Goal: Transaction & Acquisition: Purchase product/service

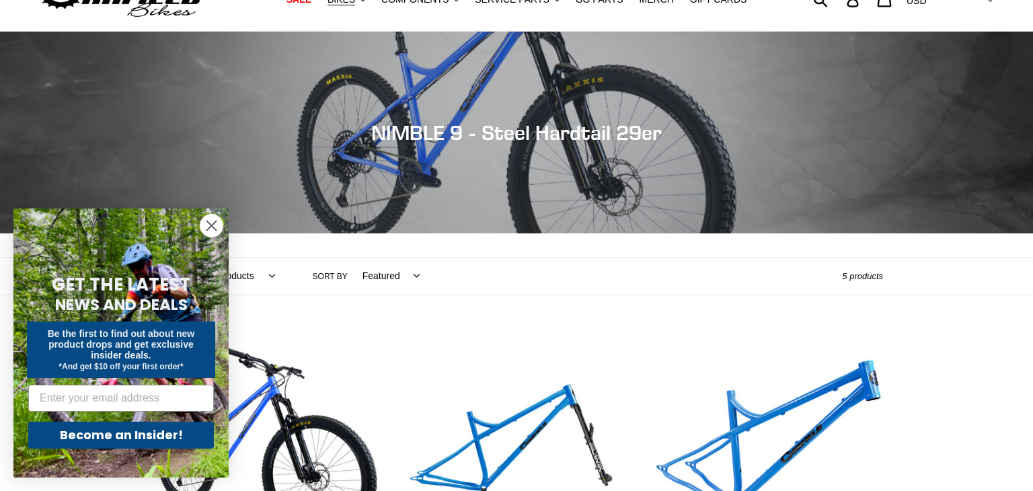
scroll to position [63, 0]
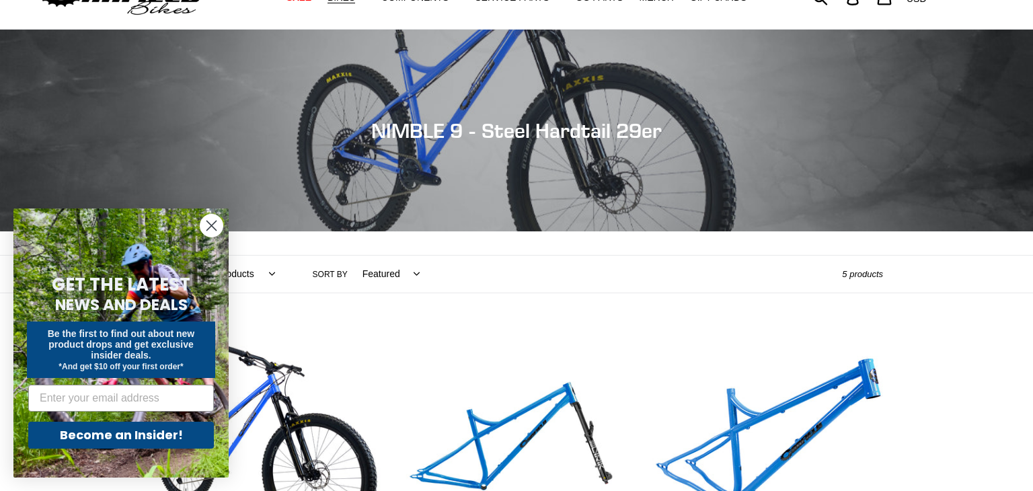
click at [211, 221] on circle "Close dialog" at bounding box center [211, 226] width 22 height 22
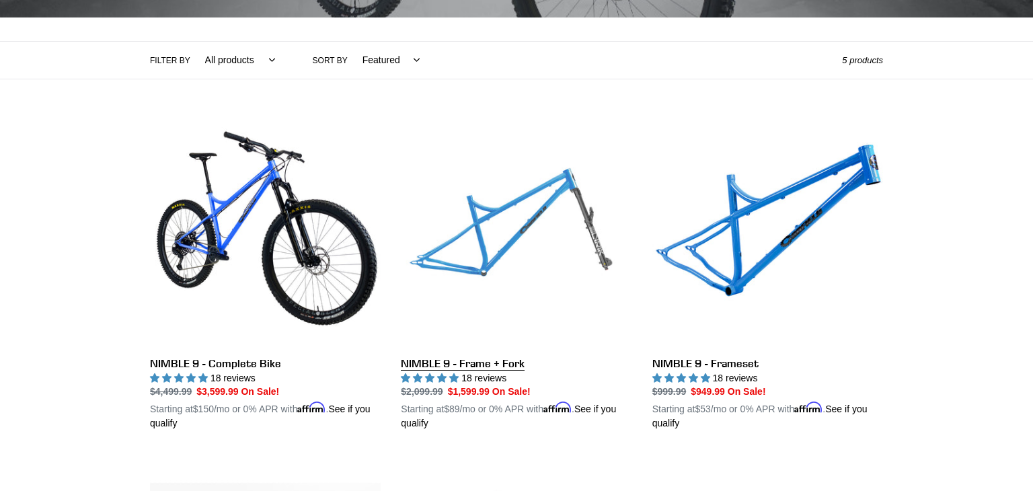
scroll to position [288, 0]
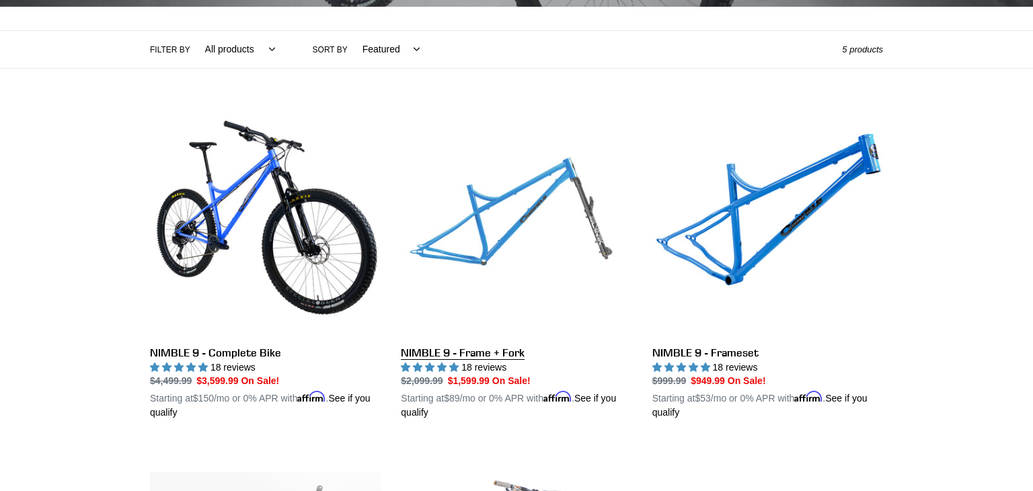
click at [544, 172] on link "NIMBLE 9 - Frame + Fork" at bounding box center [516, 263] width 231 height 315
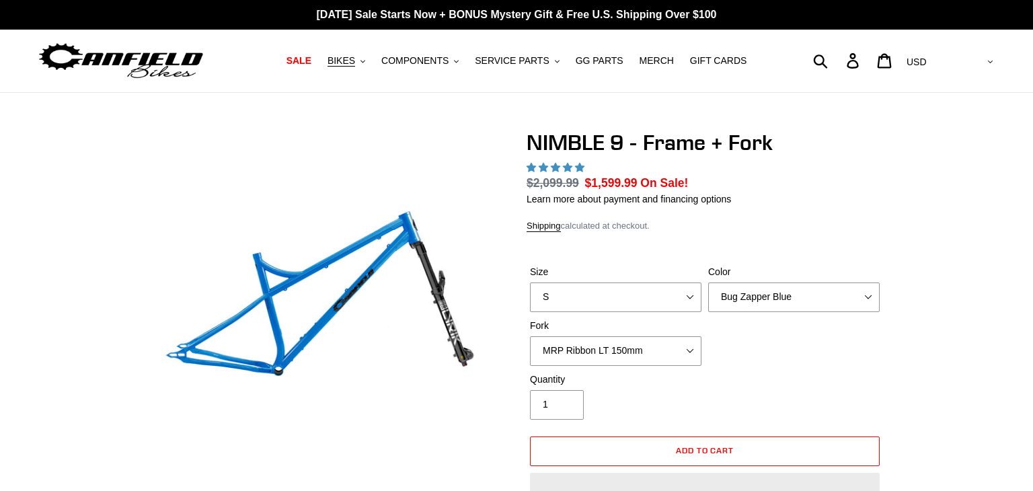
select select "highest-rating"
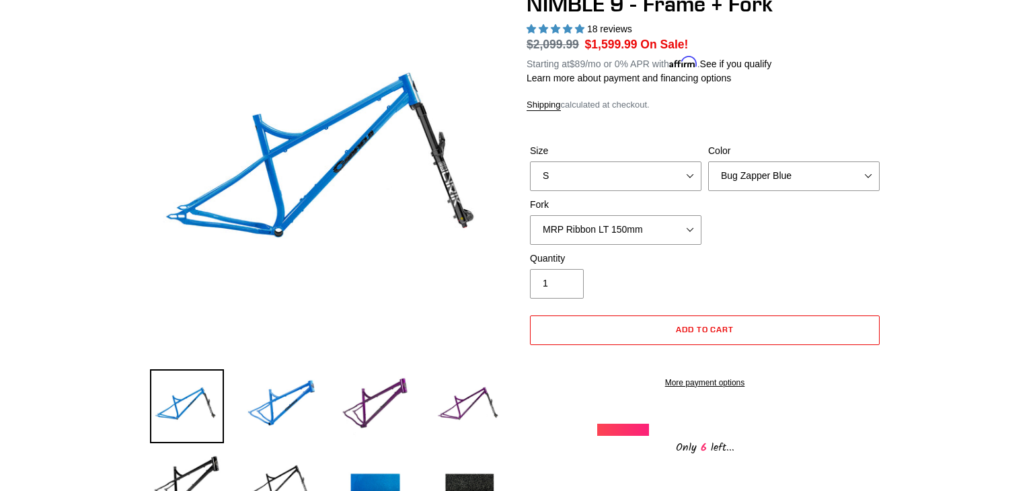
scroll to position [145, 0]
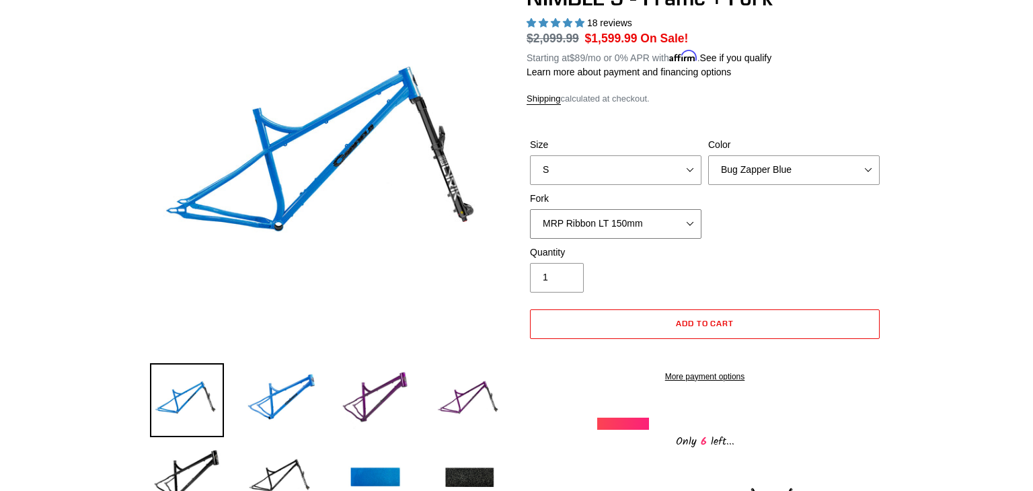
click at [644, 213] on select "MRP Ribbon LT 150mm Fox 36 Factory Grip X 150mm (Special Order) RockShox Lyrik …" at bounding box center [616, 224] width 172 height 30
click at [880, 266] on div "Quantity 1" at bounding box center [705, 273] width 357 height 54
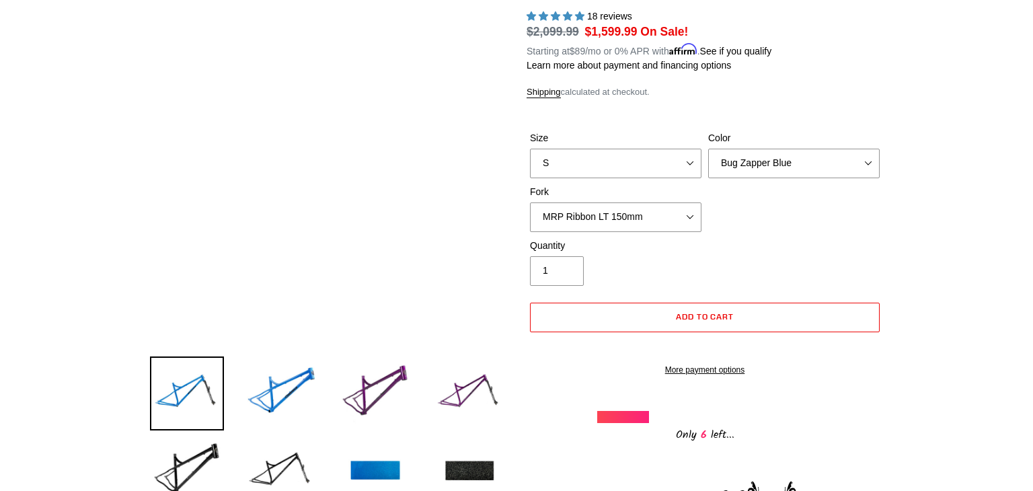
scroll to position [65, 0]
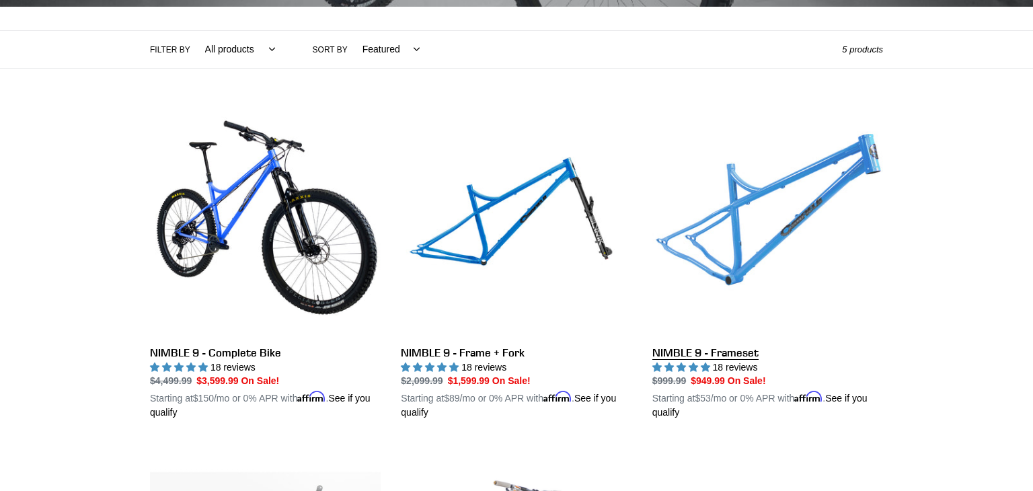
click at [770, 208] on link "NIMBLE 9 - Frameset" at bounding box center [768, 263] width 231 height 315
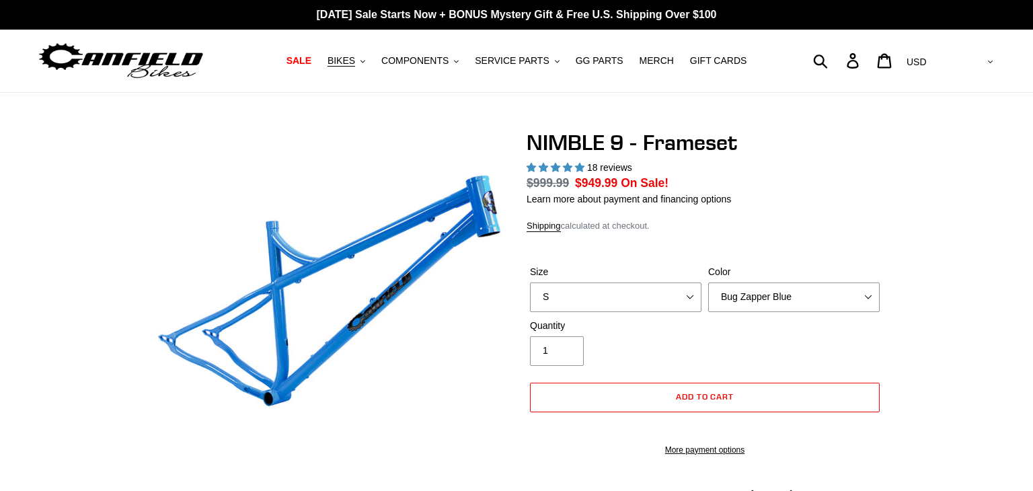
select select "highest-rating"
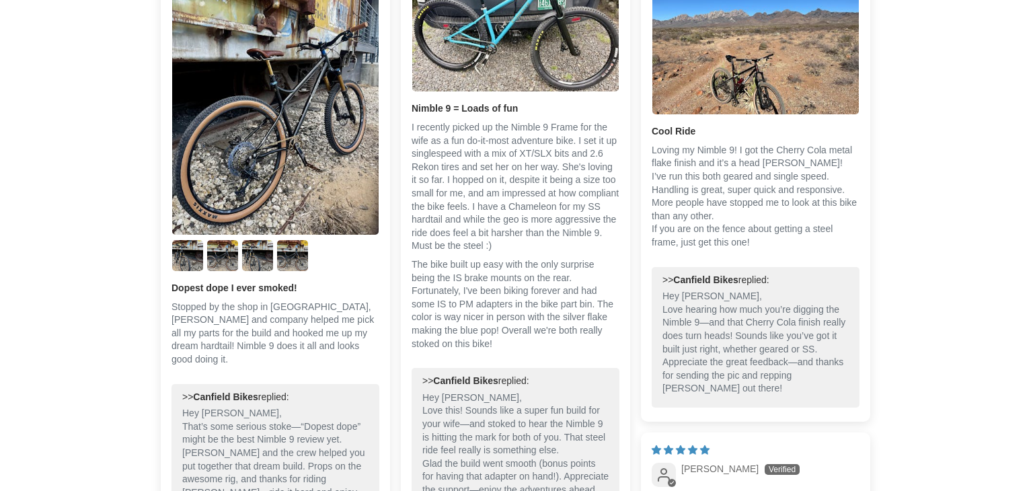
scroll to position [2161, 0]
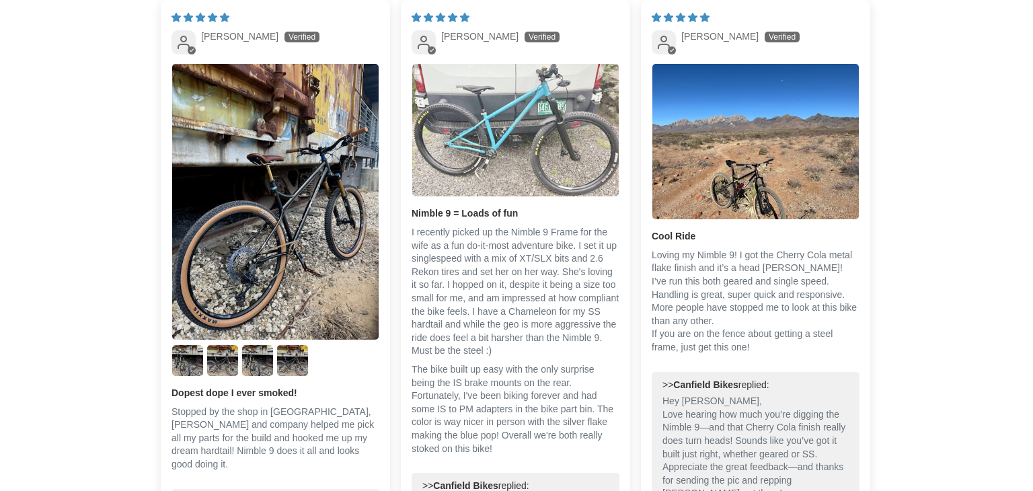
click at [560, 119] on img "Link to user picture 1" at bounding box center [515, 130] width 207 height 132
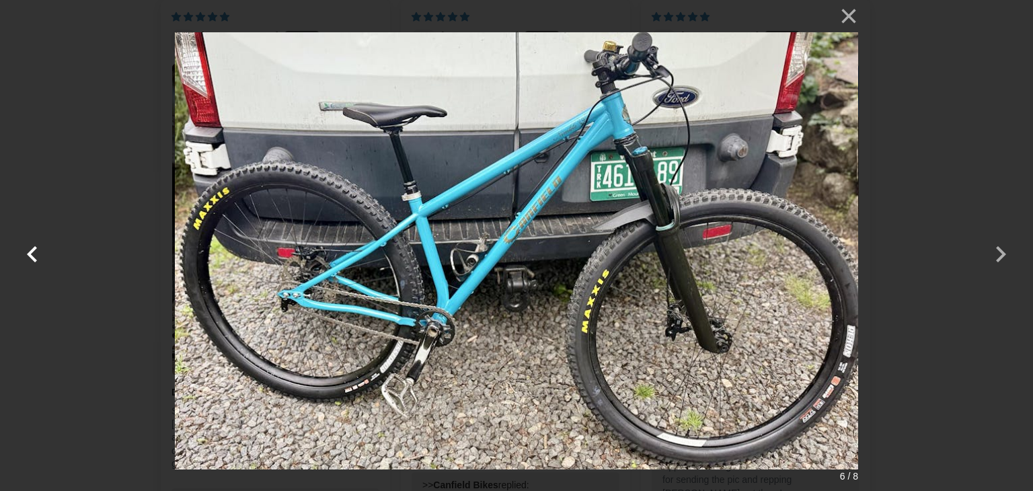
click at [31, 248] on button "button" at bounding box center [32, 245] width 32 height 32
